Goal: Task Accomplishment & Management: Manage account settings

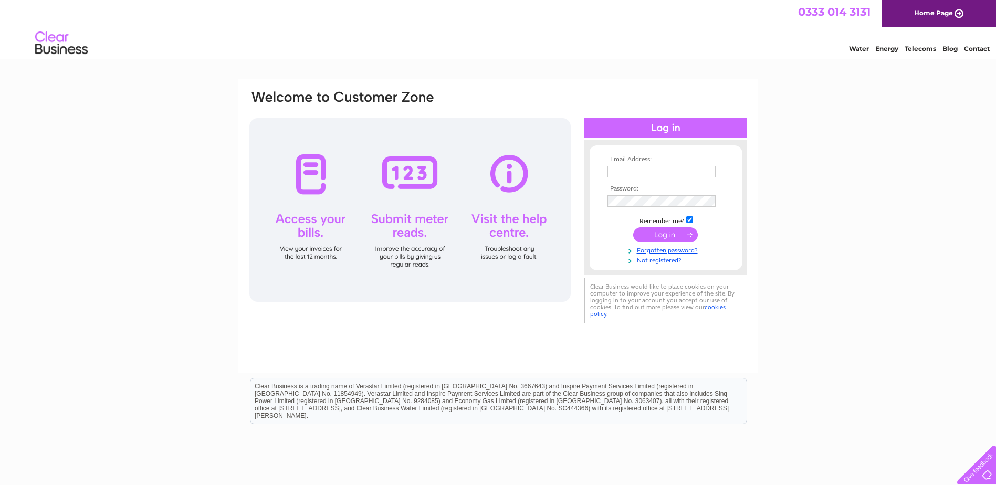
type input "crumelknowes@ip3.co.uk"
click at [658, 235] on input "submit" at bounding box center [665, 234] width 65 height 15
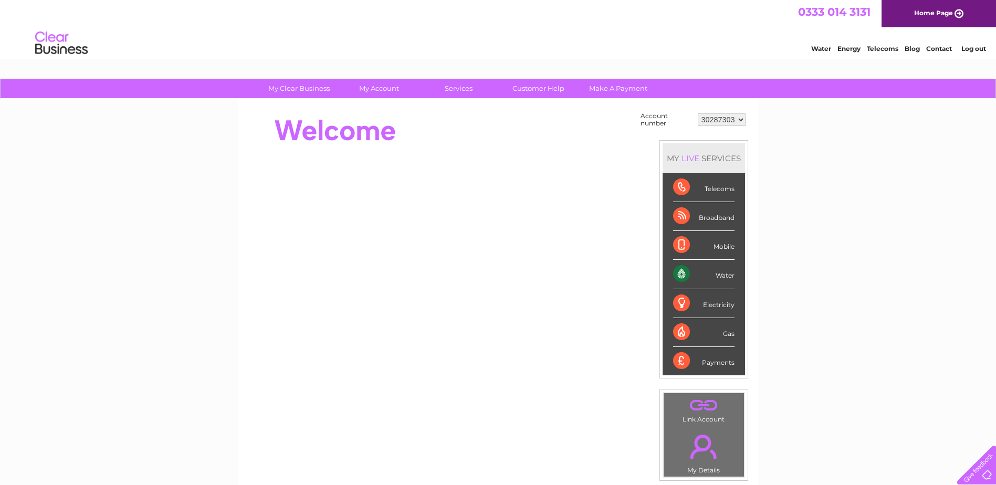
click at [741, 119] on select "30287303" at bounding box center [722, 119] width 48 height 13
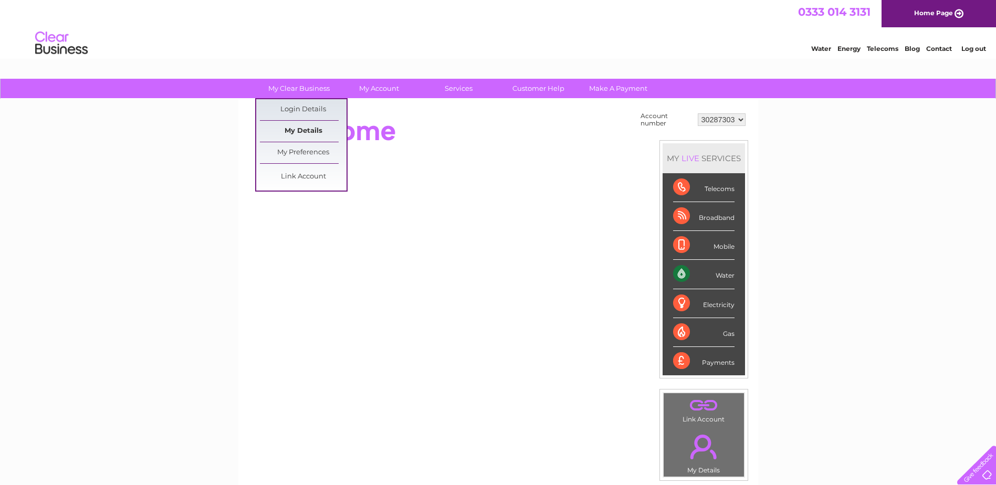
click at [305, 126] on link "My Details" at bounding box center [303, 131] width 87 height 21
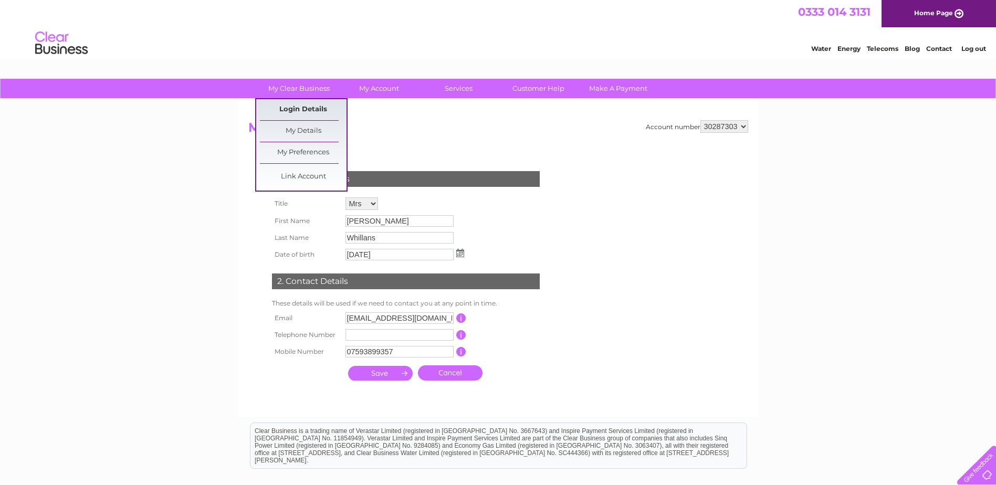
click at [306, 111] on link "Login Details" at bounding box center [303, 109] width 87 height 21
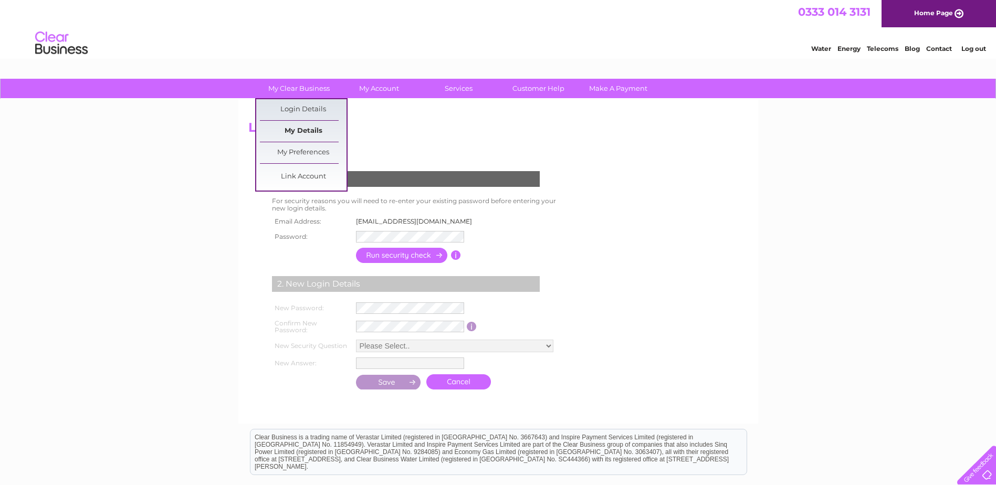
click at [303, 131] on link "My Details" at bounding box center [303, 131] width 87 height 21
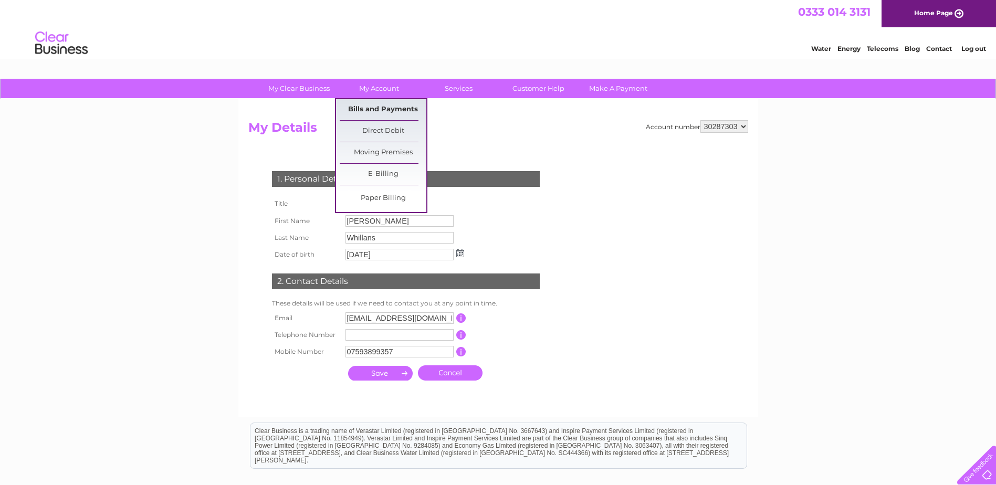
click at [377, 109] on link "Bills and Payments" at bounding box center [383, 109] width 87 height 21
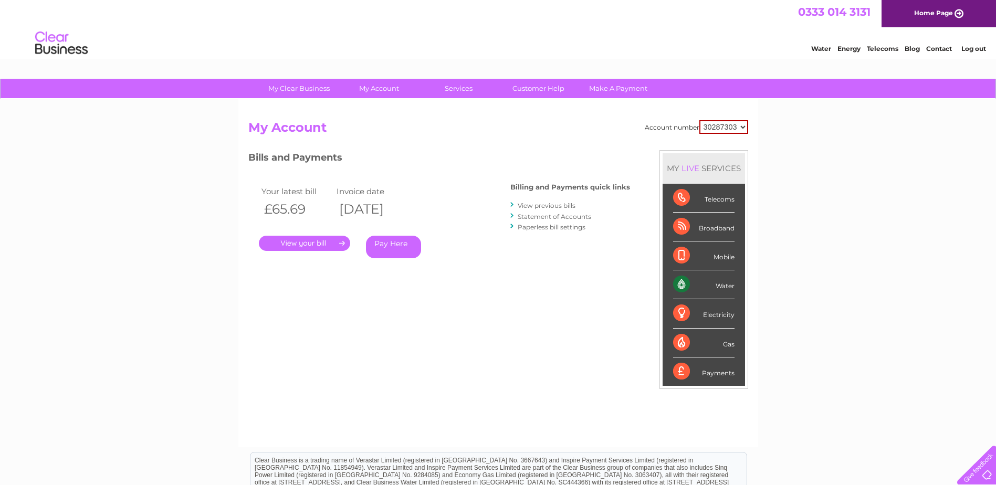
click at [311, 244] on link "." at bounding box center [304, 243] width 91 height 15
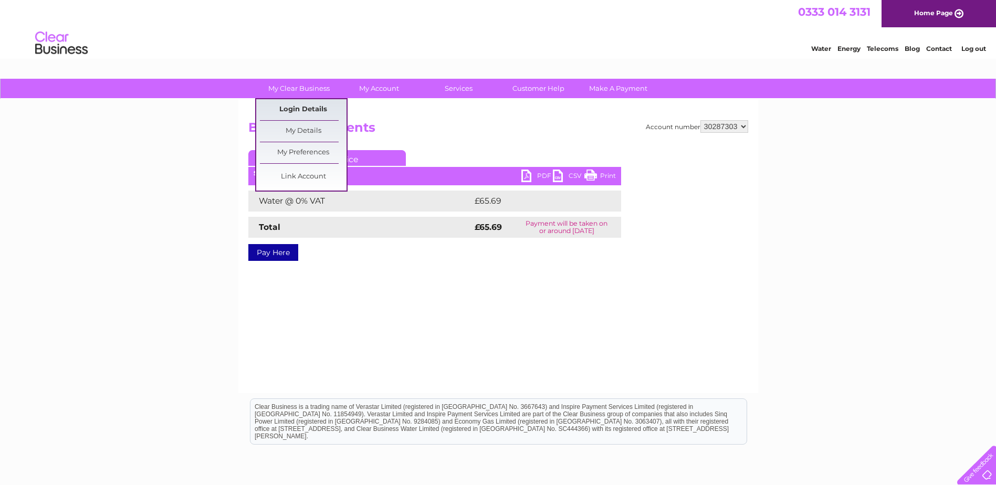
click at [304, 109] on link "Login Details" at bounding box center [303, 109] width 87 height 21
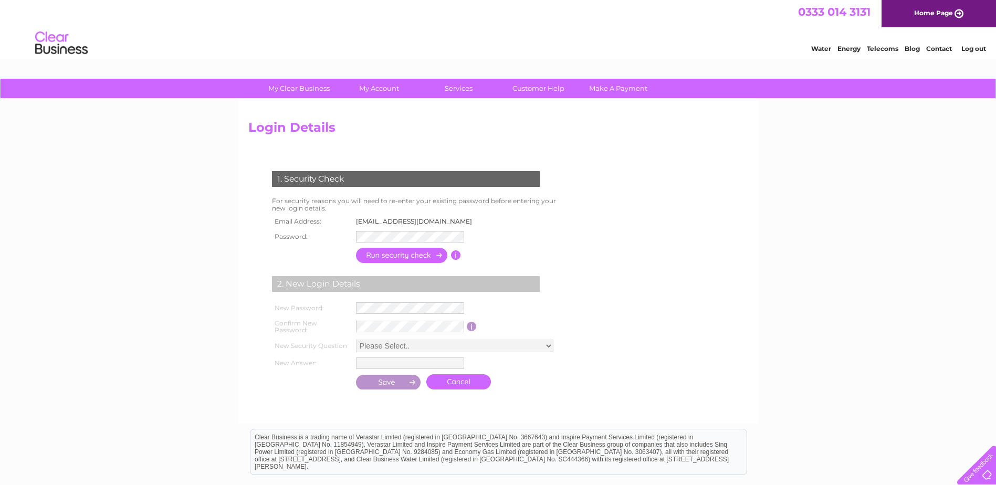
drag, startPoint x: 394, startPoint y: 257, endPoint x: 429, endPoint y: 253, distance: 34.3
click at [396, 257] on input "button" at bounding box center [402, 255] width 92 height 15
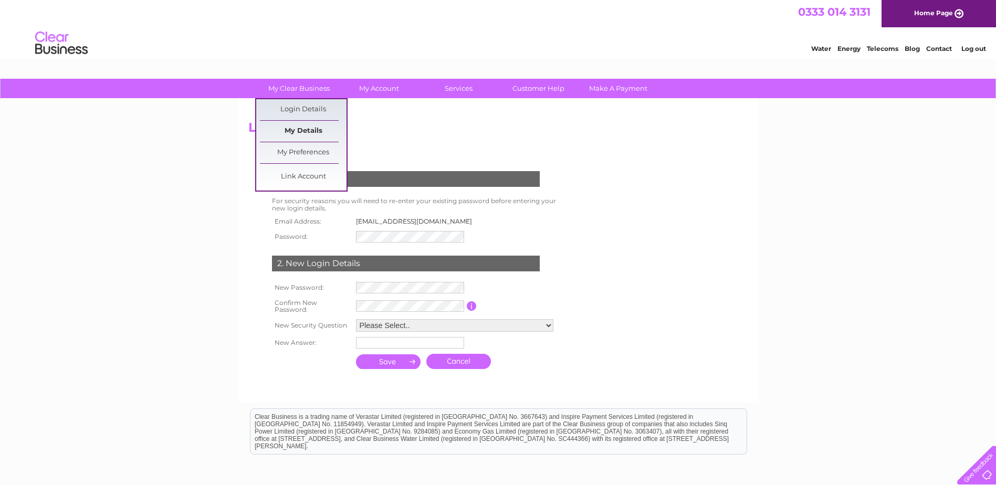
click at [297, 130] on link "My Details" at bounding box center [303, 131] width 87 height 21
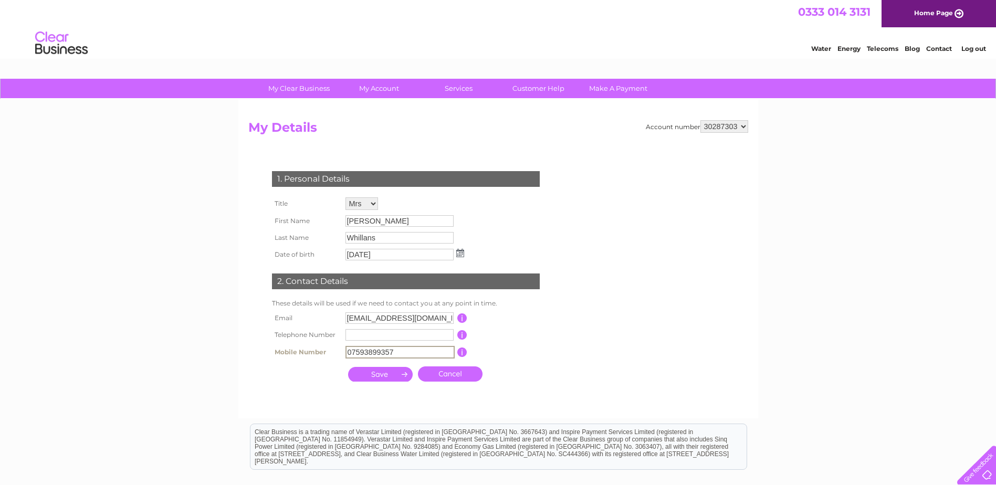
drag, startPoint x: 399, startPoint y: 352, endPoint x: 323, endPoint y: 345, distance: 76.5
click at [323, 345] on tr "Mobile Number 07593899357 This should be a valid mobile number starting with 07…" at bounding box center [410, 352] width 282 height 18
type input "07850871508"
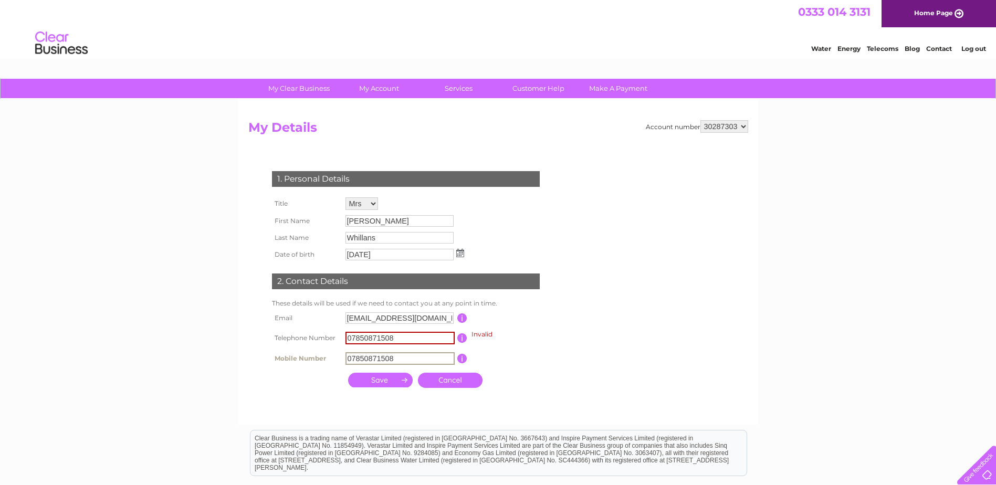
type input "07850871508"
click at [379, 379] on input "submit" at bounding box center [380, 380] width 65 height 15
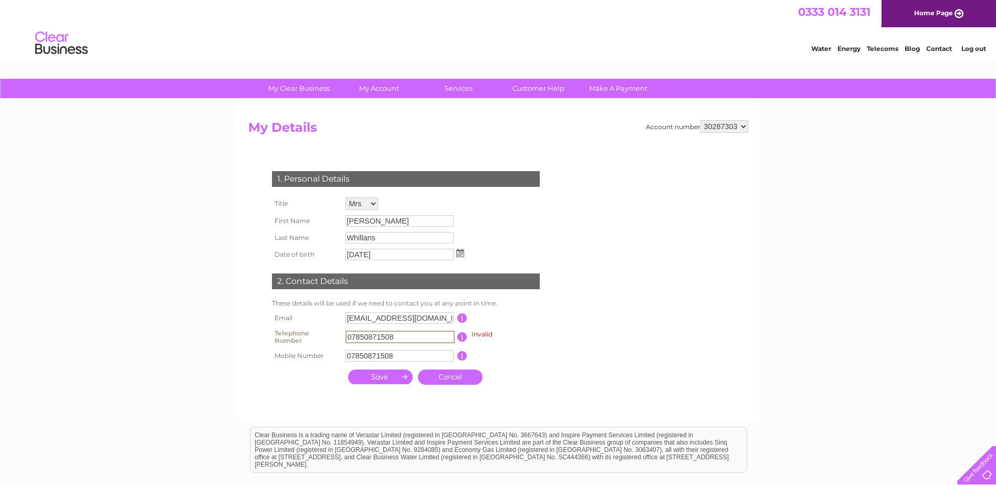
drag, startPoint x: 403, startPoint y: 338, endPoint x: 335, endPoint y: 334, distance: 68.4
click at [321, 333] on tr "Telephone Number 07850871508 Invalid This should be a valid landline telephone …" at bounding box center [410, 337] width 282 height 21
click at [387, 377] on input "submit" at bounding box center [380, 377] width 65 height 15
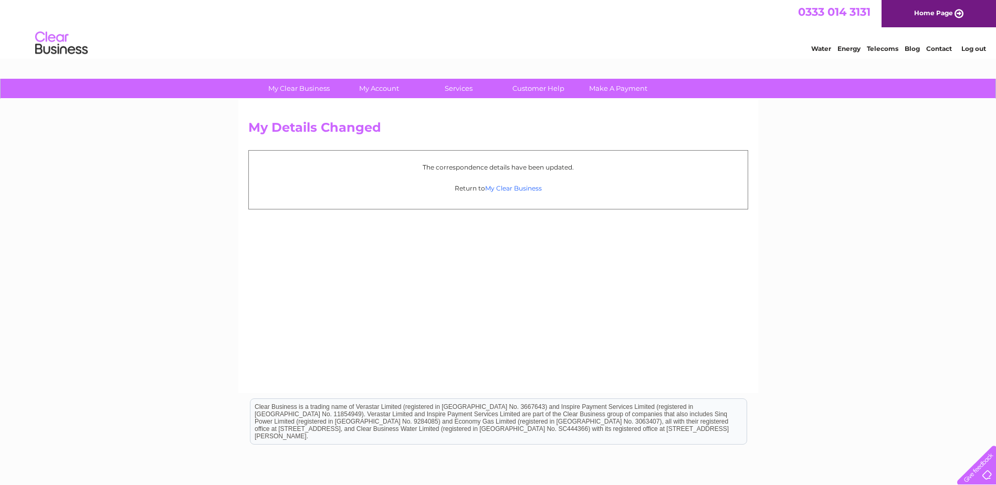
click at [505, 186] on link "My Clear Business" at bounding box center [513, 188] width 57 height 8
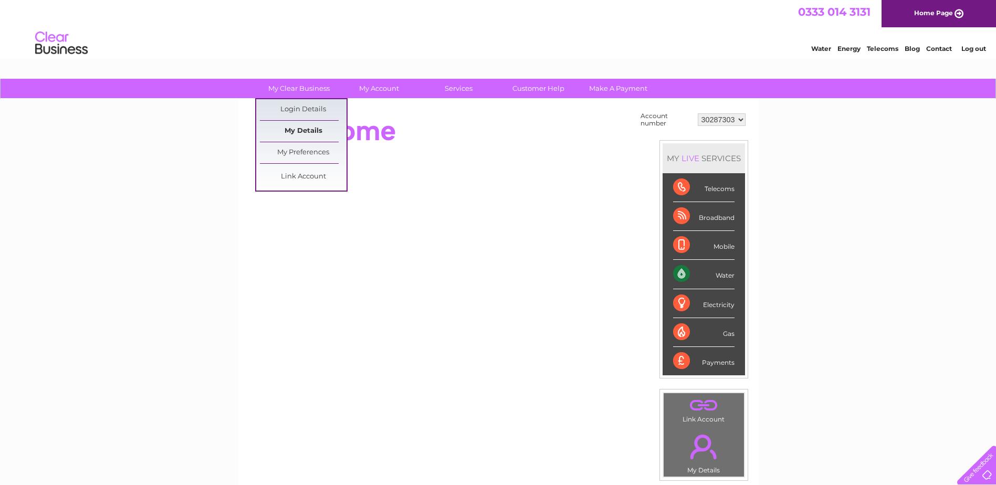
click at [294, 131] on link "My Details" at bounding box center [303, 131] width 87 height 21
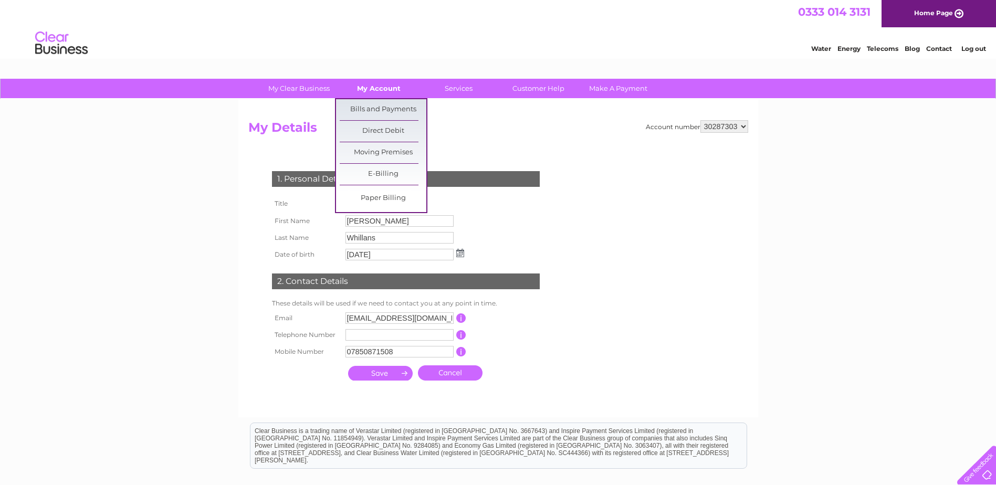
click at [376, 88] on link "My Account" at bounding box center [379, 88] width 87 height 19
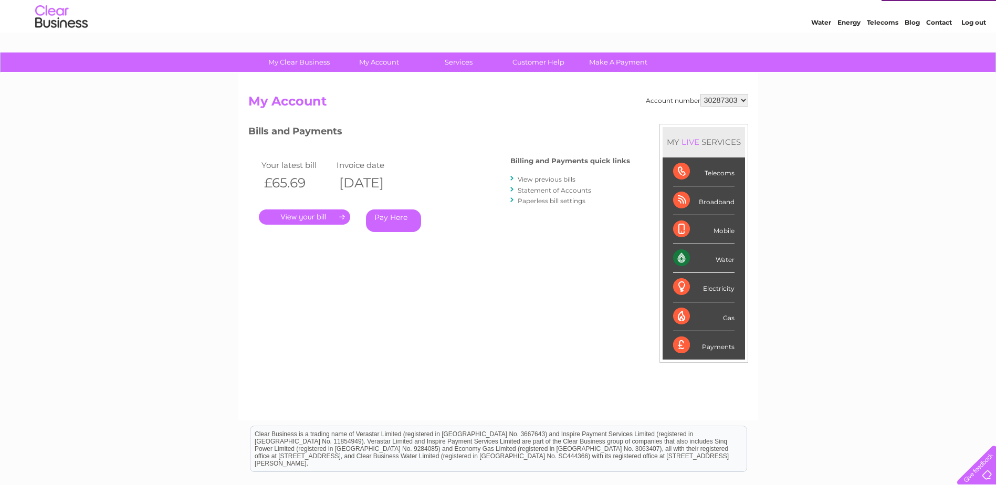
scroll to position [53, 0]
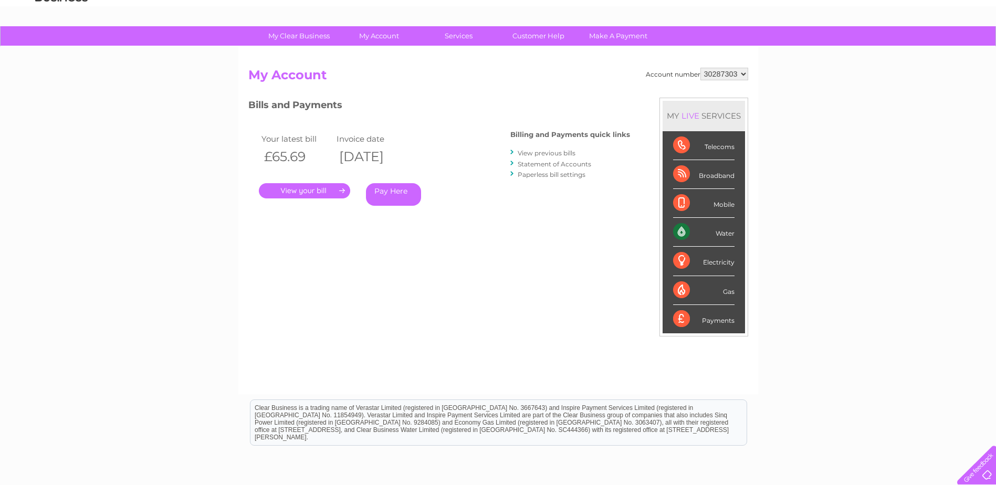
click at [545, 152] on link "View previous bills" at bounding box center [547, 153] width 58 height 8
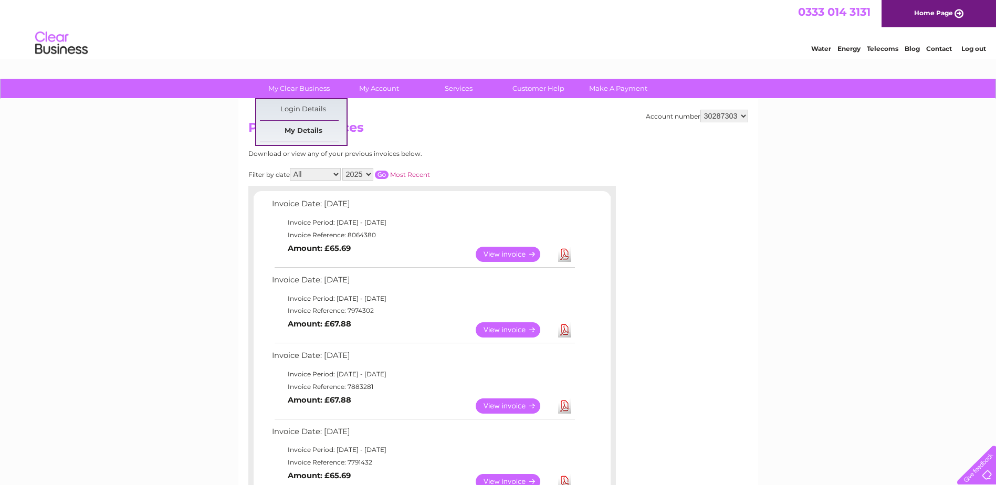
drag, startPoint x: 300, startPoint y: 107, endPoint x: 310, endPoint y: 100, distance: 12.5
click at [299, 107] on link "Login Details" at bounding box center [303, 109] width 87 height 21
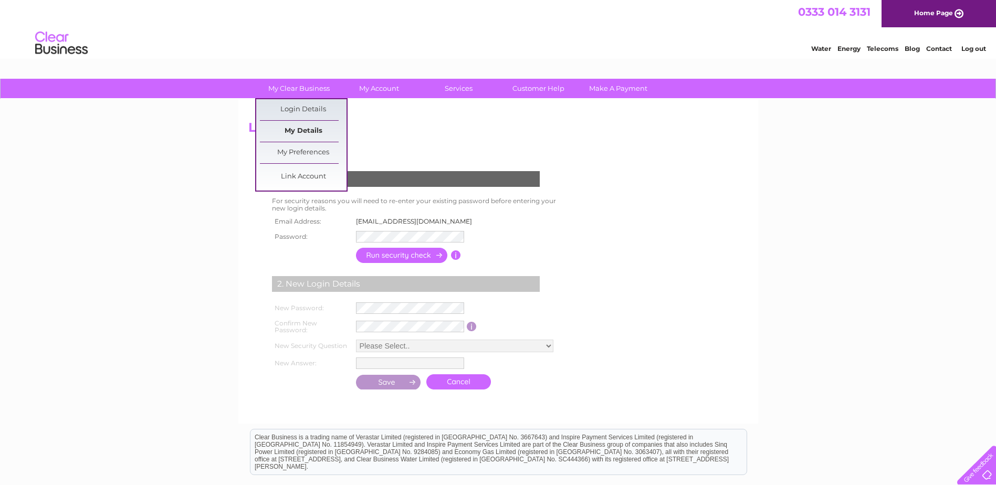
click at [300, 129] on link "My Details" at bounding box center [303, 131] width 87 height 21
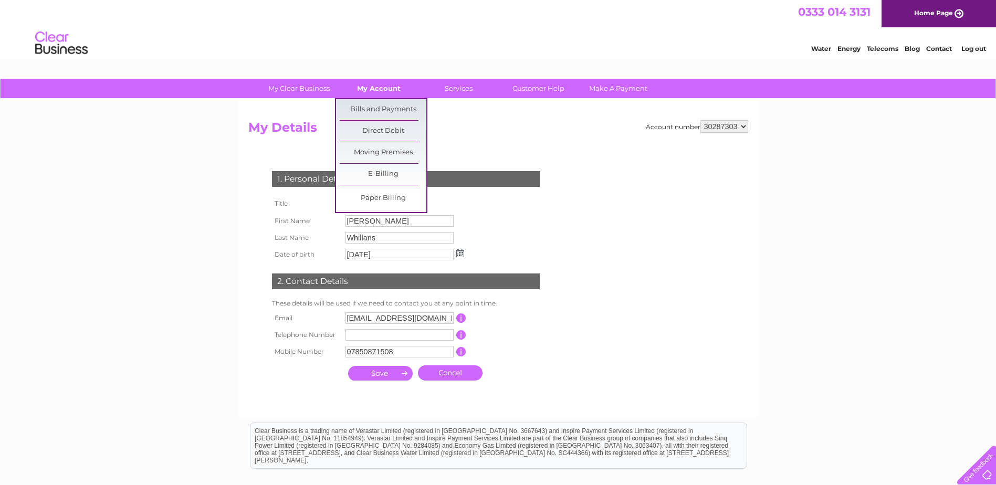
click at [376, 86] on link "My Account" at bounding box center [379, 88] width 87 height 19
click at [373, 109] on link "Bills and Payments" at bounding box center [383, 109] width 87 height 21
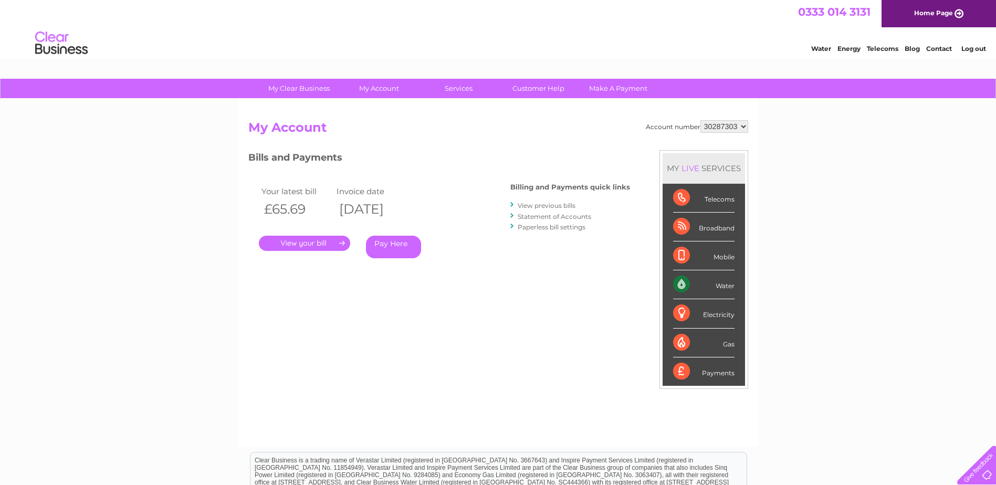
click at [540, 207] on link "View previous bills" at bounding box center [547, 206] width 58 height 8
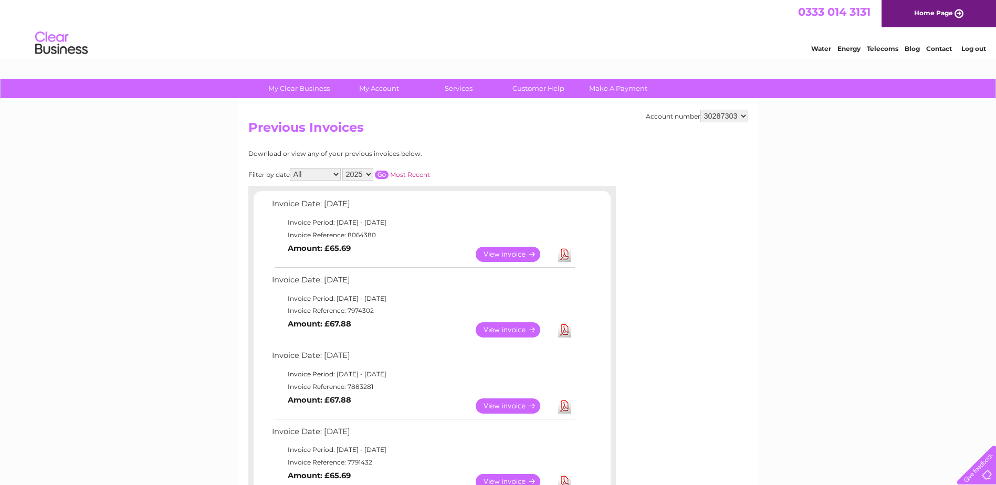
click at [524, 254] on link "View" at bounding box center [514, 254] width 77 height 15
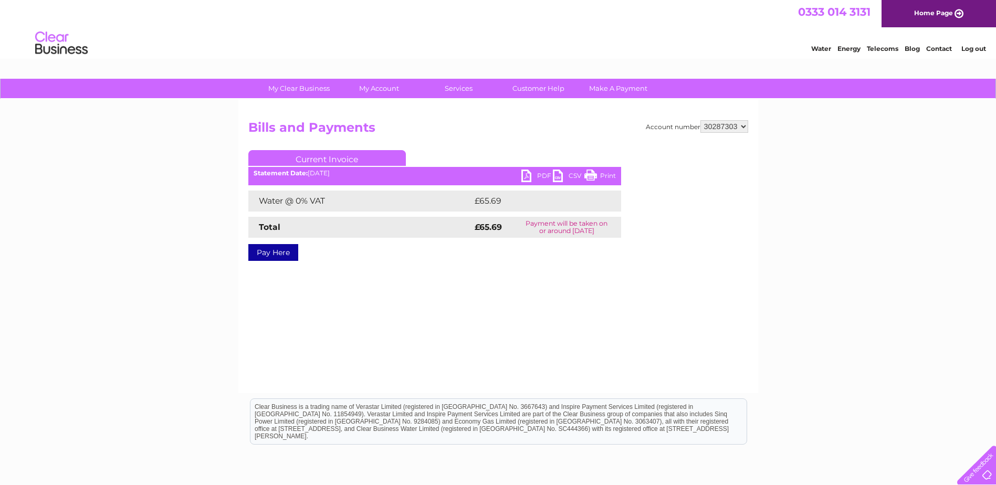
click at [537, 177] on link "PDF" at bounding box center [538, 177] width 32 height 15
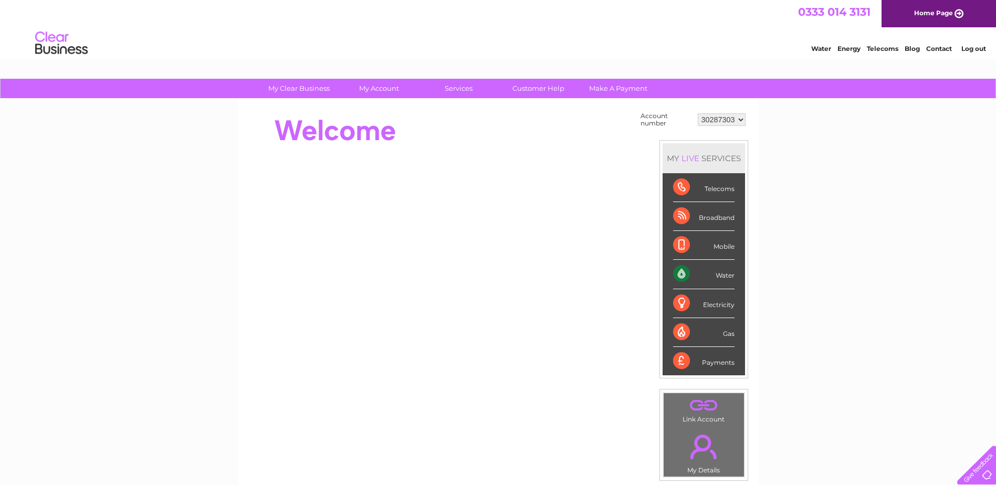
click at [697, 275] on div "Water" at bounding box center [703, 274] width 61 height 29
